Goal: Task Accomplishment & Management: Use online tool/utility

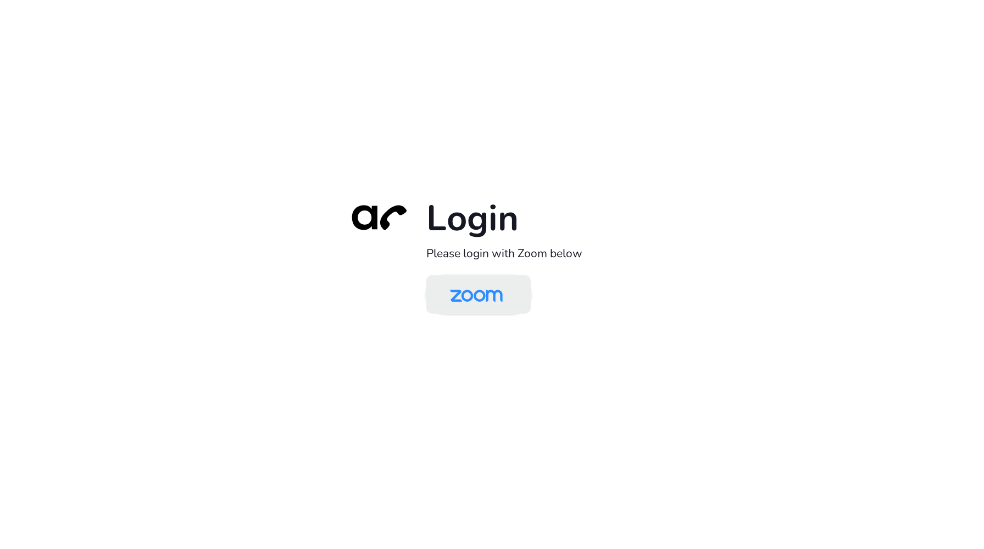
click at [470, 293] on img at bounding box center [476, 295] width 76 height 36
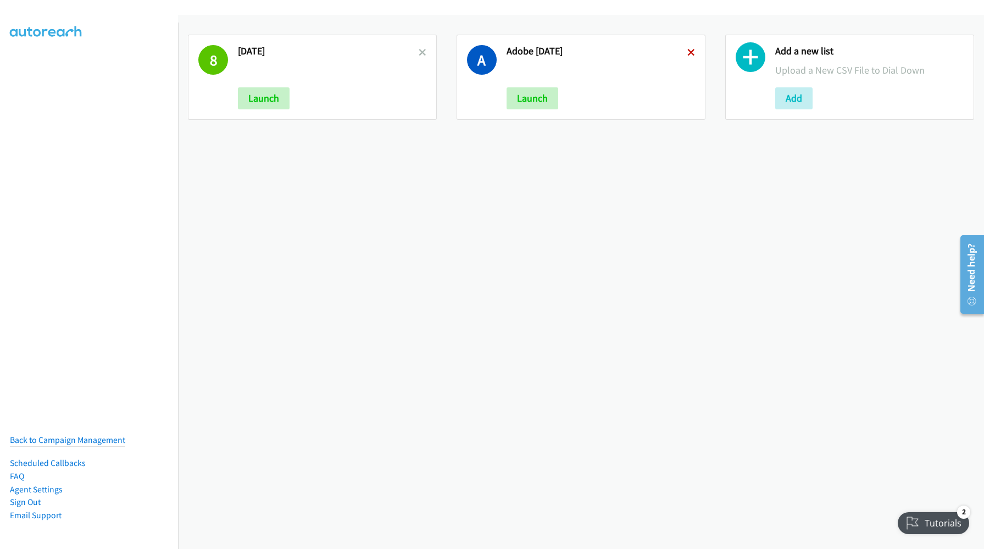
click at [687, 53] on icon at bounding box center [691, 53] width 8 height 8
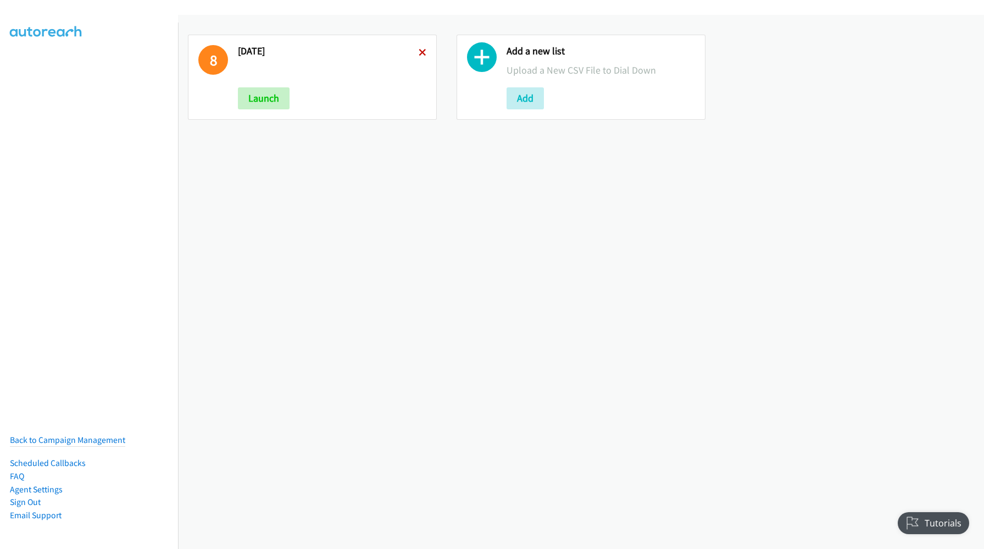
click at [419, 50] on icon at bounding box center [423, 53] width 8 height 8
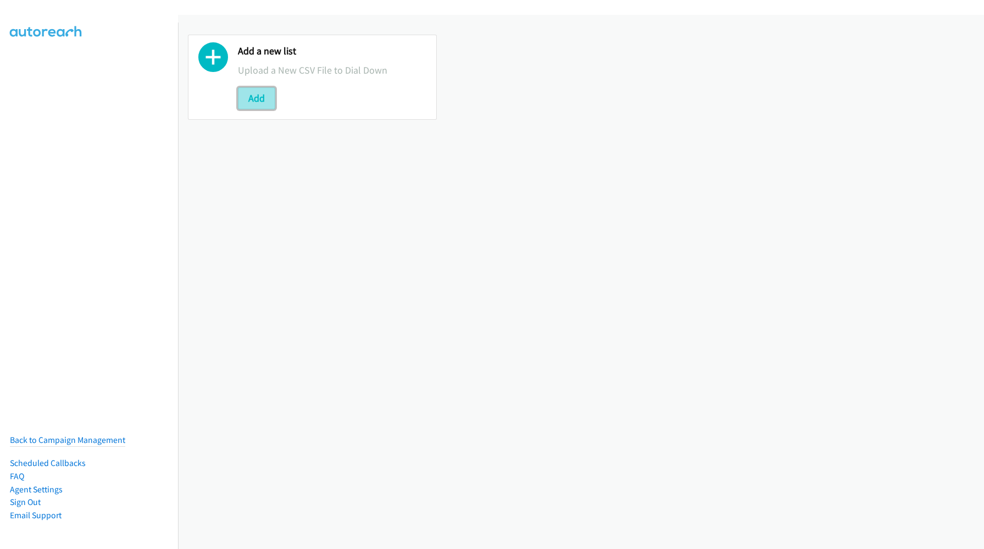
click at [260, 104] on button "Add" at bounding box center [256, 98] width 37 height 22
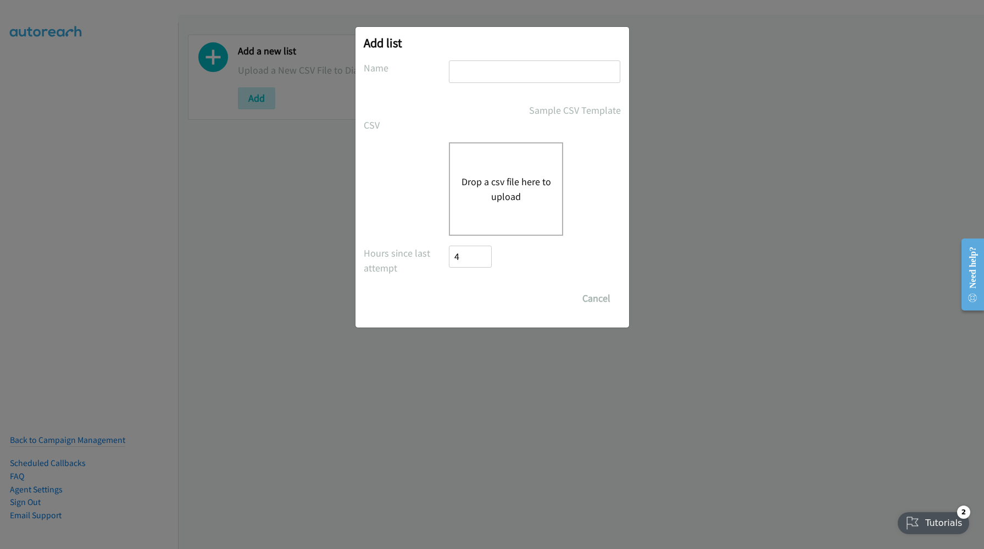
click at [520, 68] on input "text" at bounding box center [534, 71] width 171 height 23
type input "[DATE]"
click at [520, 172] on div "Drop a csv file here to upload" at bounding box center [506, 188] width 114 height 93
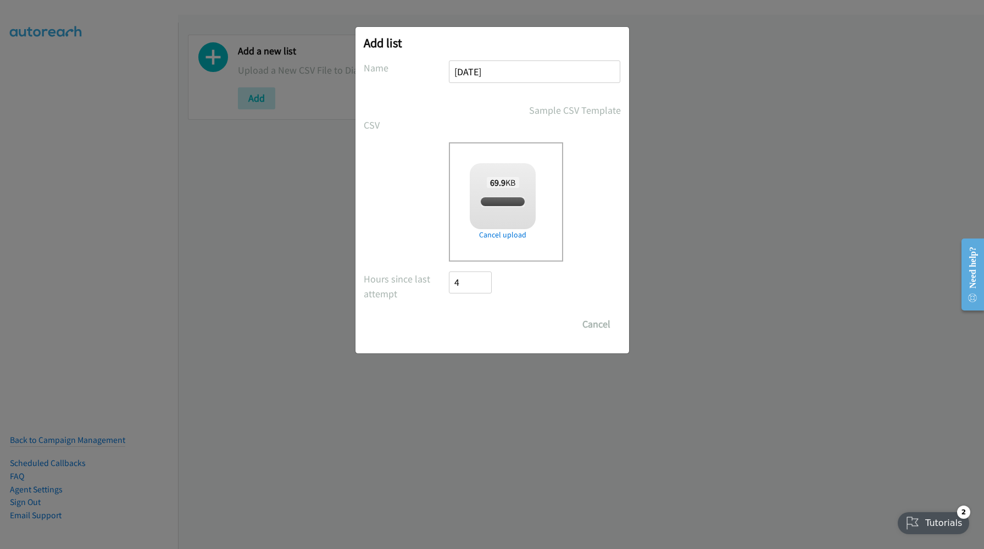
checkbox input "true"
click at [481, 329] on input "Save List" at bounding box center [478, 324] width 58 height 22
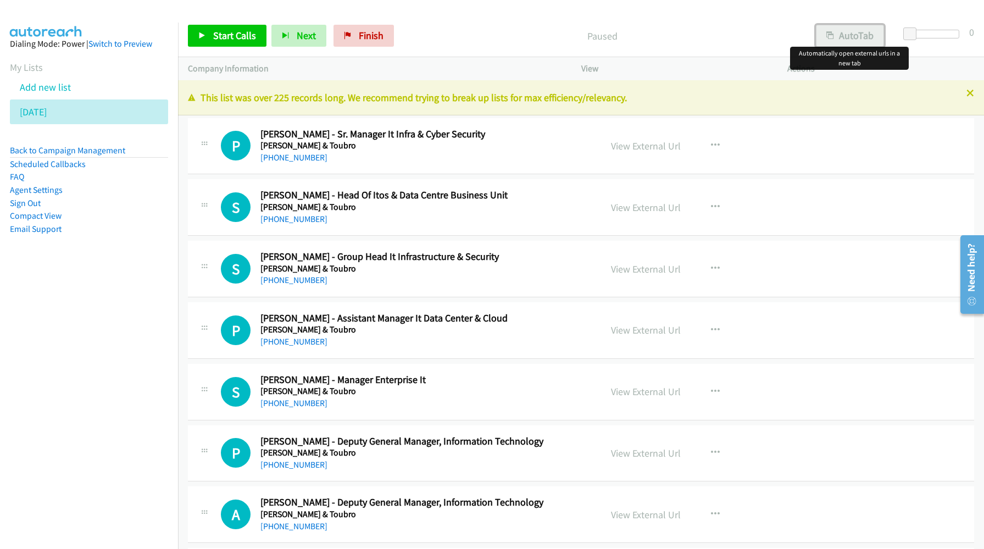
click at [847, 34] on button "AutoTab" at bounding box center [850, 36] width 68 height 22
click at [637, 146] on link "View External Url" at bounding box center [646, 146] width 70 height 13
click at [638, 145] on link "View External Url" at bounding box center [646, 146] width 70 height 13
click at [243, 38] on span "Start Calls" at bounding box center [234, 35] width 43 height 13
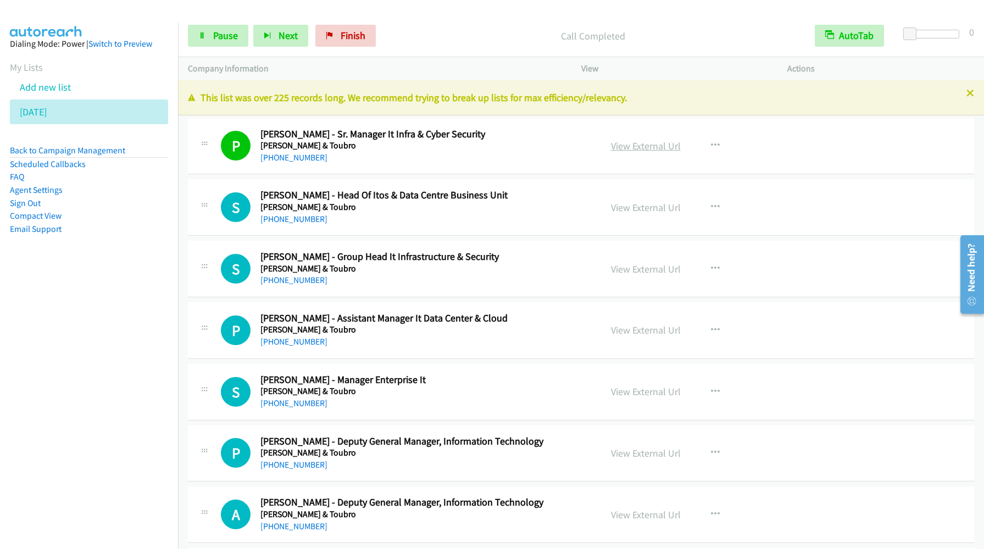
click at [670, 142] on link "View External Url" at bounding box center [646, 146] width 70 height 13
click at [223, 42] on link "Pause" at bounding box center [218, 36] width 60 height 22
click at [215, 36] on span "Start Calls" at bounding box center [234, 35] width 43 height 13
drag, startPoint x: 121, startPoint y: 328, endPoint x: 436, endPoint y: 40, distance: 426.6
click at [121, 326] on nav "Dialing Mode: Power | Switch to Preview My Lists Add new list [DATE] Back to Ca…" at bounding box center [89, 297] width 179 height 549
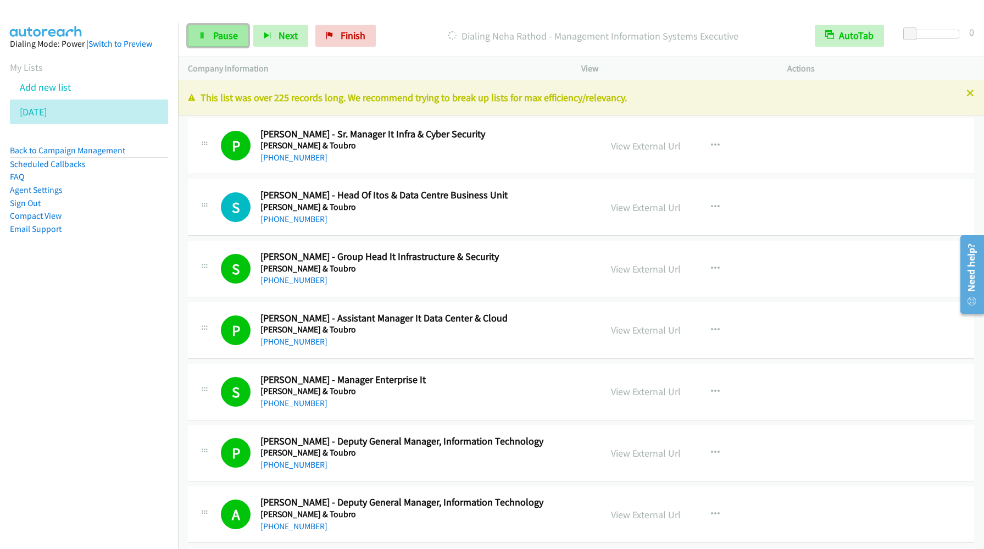
click at [207, 45] on link "Pause" at bounding box center [218, 36] width 60 height 22
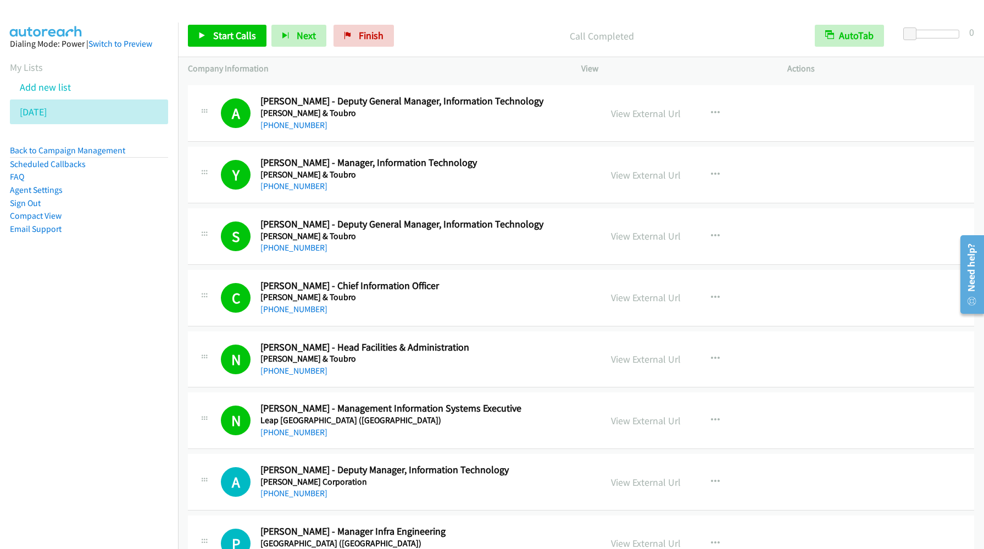
scroll to position [494, 0]
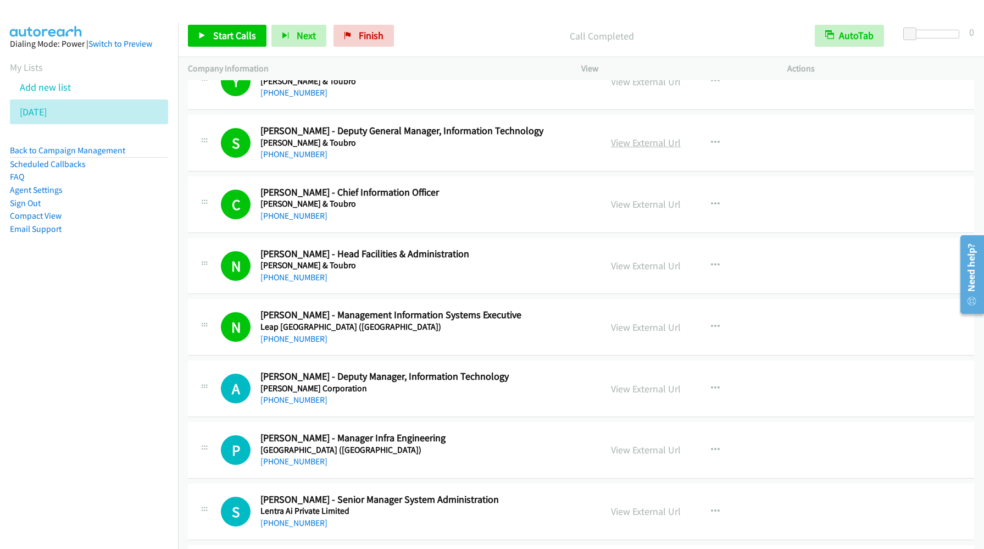
click at [628, 143] on link "View External Url" at bounding box center [646, 142] width 70 height 13
click at [229, 45] on link "Start Calls" at bounding box center [227, 36] width 79 height 22
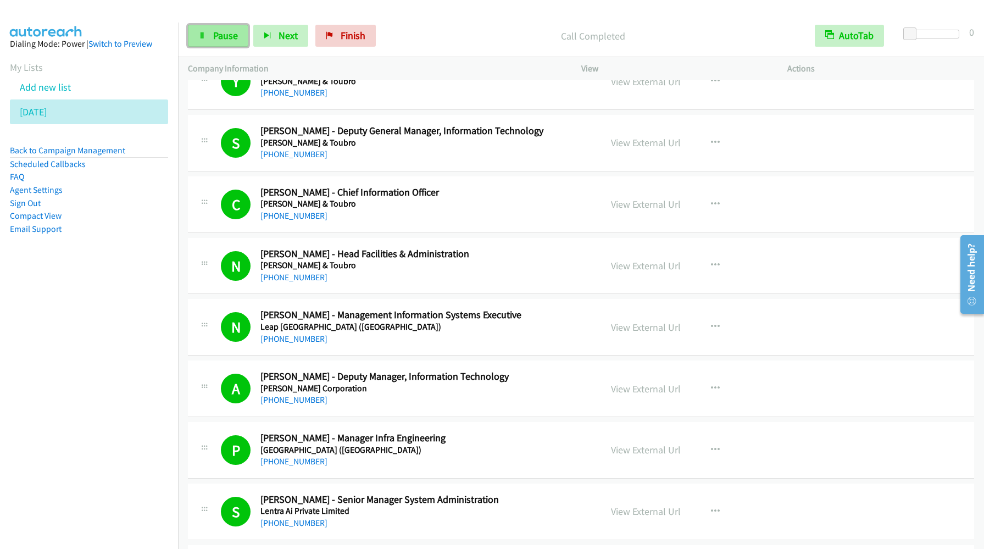
click at [209, 34] on link "Pause" at bounding box center [218, 36] width 60 height 22
click at [209, 34] on link "Start Calls" at bounding box center [227, 36] width 79 height 22
click at [66, 374] on nav "Dialing Mode: Power | Switch to Preview My Lists Add new list [DATE] Back to Ca…" at bounding box center [89, 297] width 179 height 549
click at [283, 44] on button "Next" at bounding box center [280, 36] width 55 height 22
click at [220, 29] on span "Pause" at bounding box center [225, 35] width 25 height 13
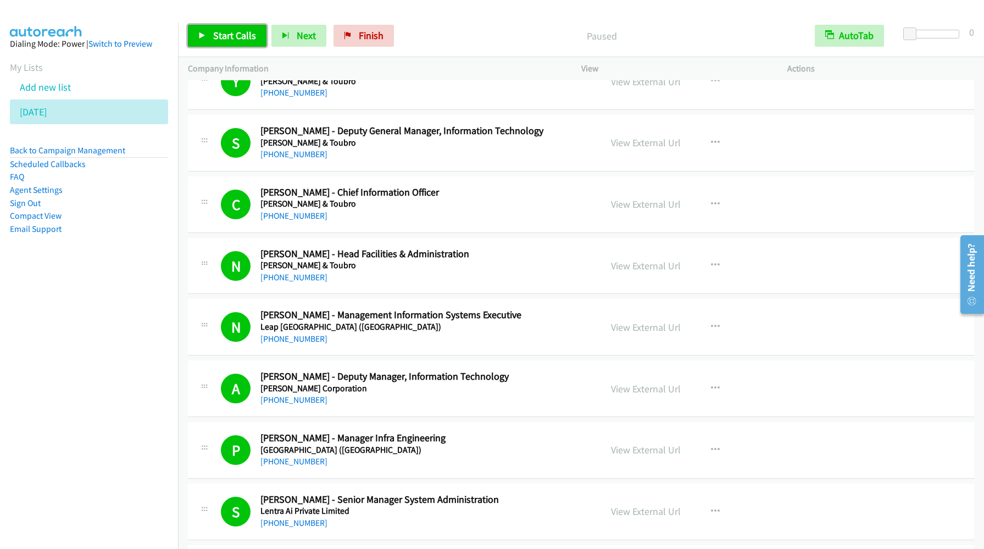
click at [220, 29] on span "Start Calls" at bounding box center [234, 35] width 43 height 13
